Goal: Information Seeking & Learning: Learn about a topic

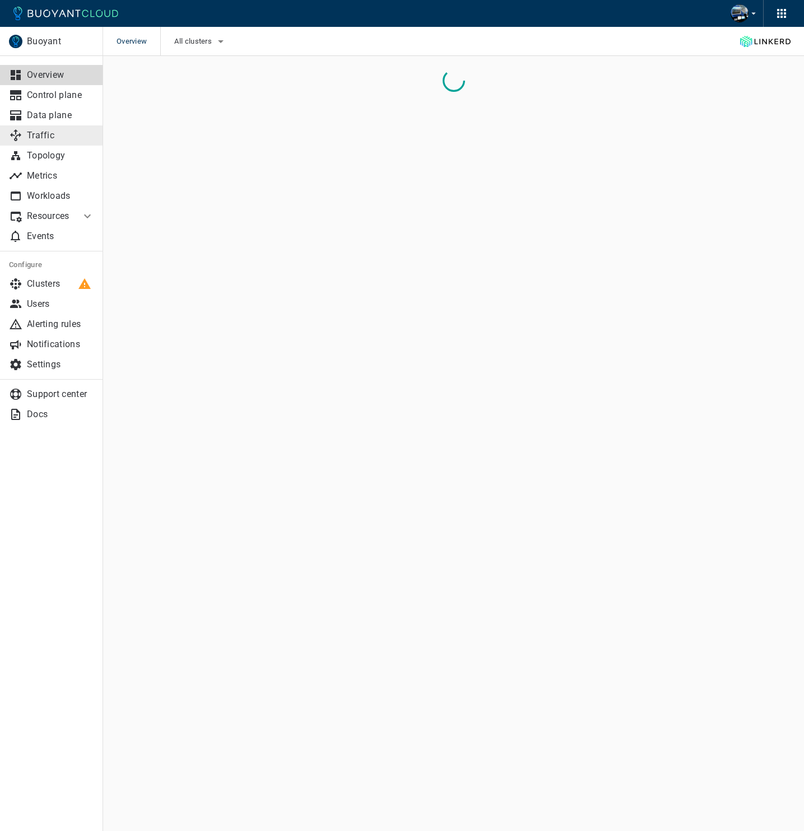
click at [53, 134] on p "Traffic" at bounding box center [60, 135] width 67 height 11
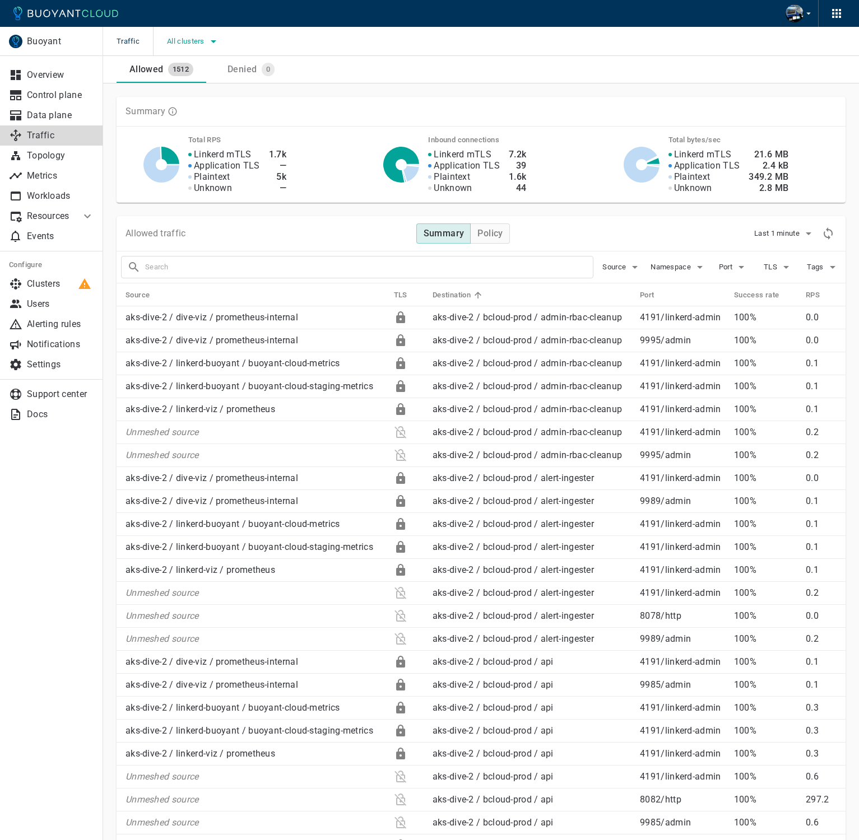
click at [191, 37] on span "All clusters" at bounding box center [187, 41] width 40 height 9
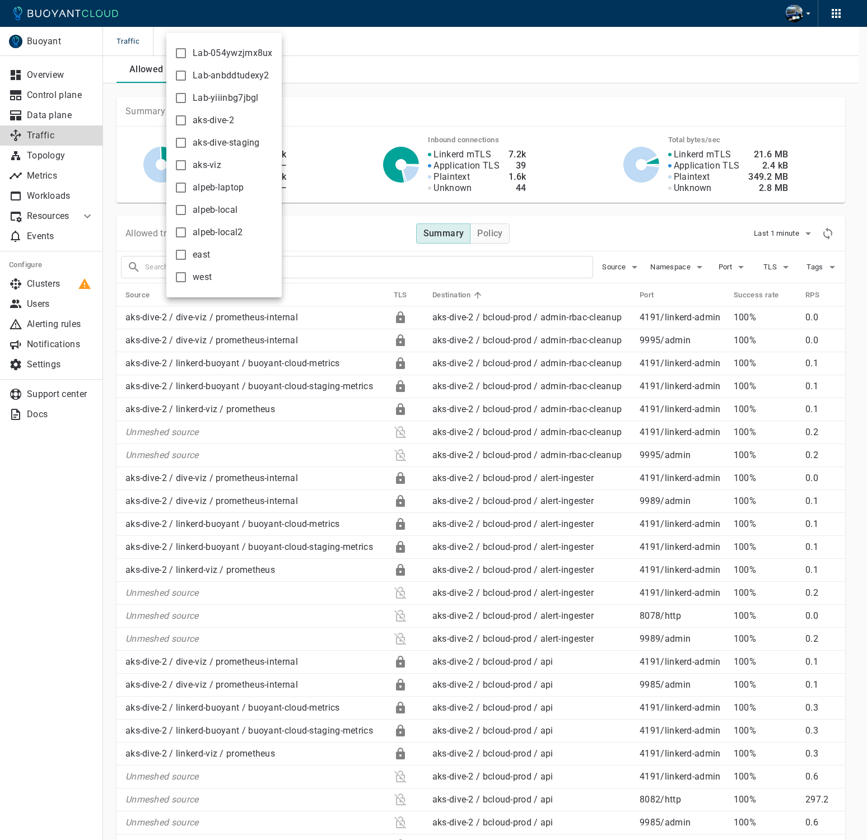
click at [227, 142] on span "aks-dive-staging" at bounding box center [226, 142] width 67 height 11
click at [188, 142] on input "aks-dive-staging" at bounding box center [180, 142] width 13 height 13
click at [361, 79] on div at bounding box center [433, 420] width 867 height 840
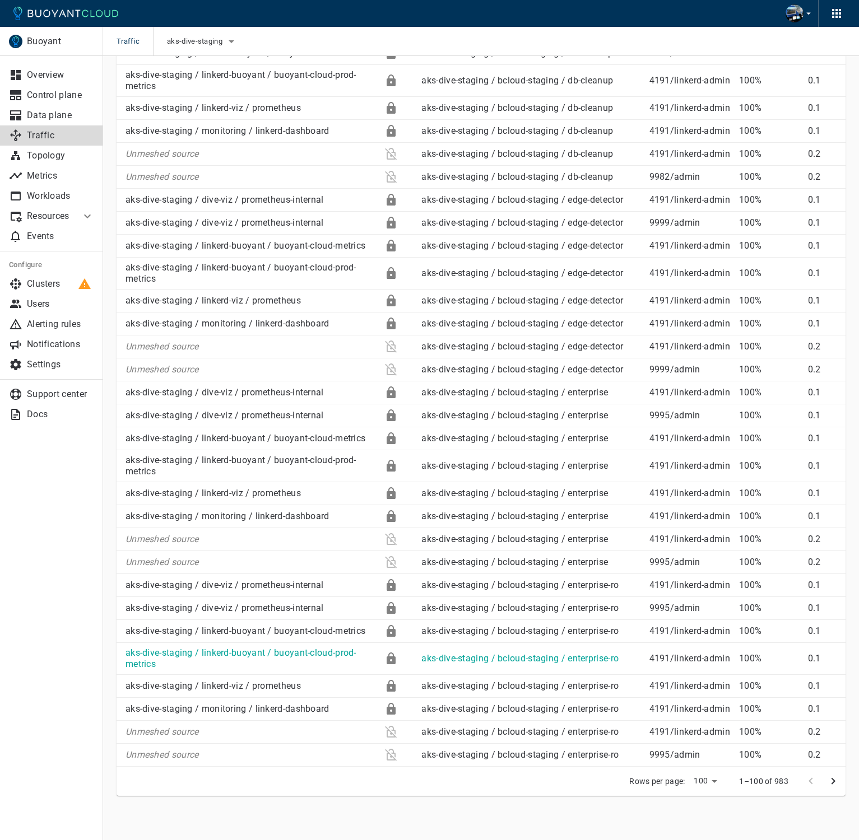
scroll to position [2060, 0]
